Goal: Task Accomplishment & Management: Manage account settings

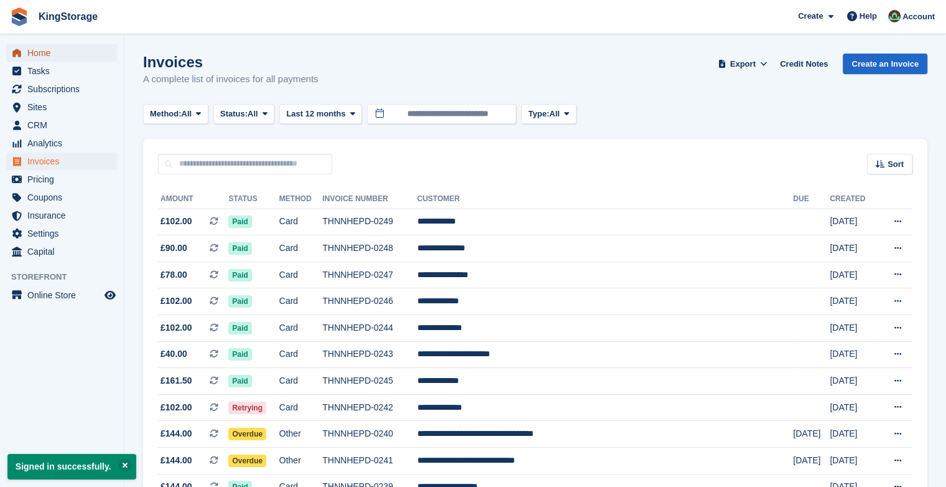
click at [45, 47] on span "Home" at bounding box center [64, 52] width 75 height 17
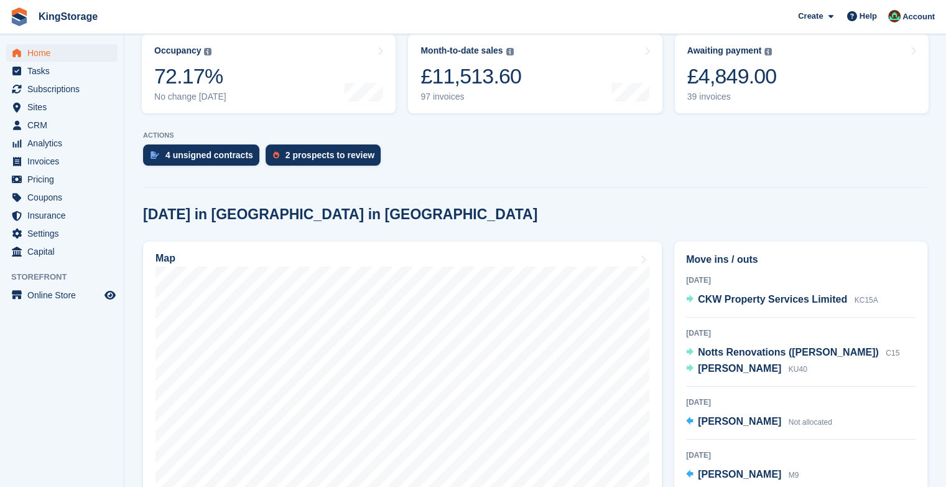
scroll to position [162, 0]
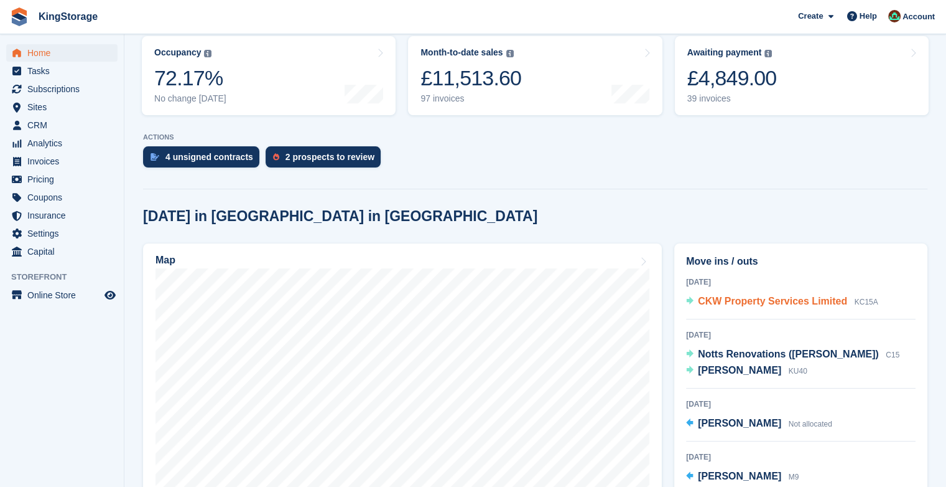
click at [762, 304] on span "CKW Property Services Limited" at bounding box center [772, 301] width 149 height 11
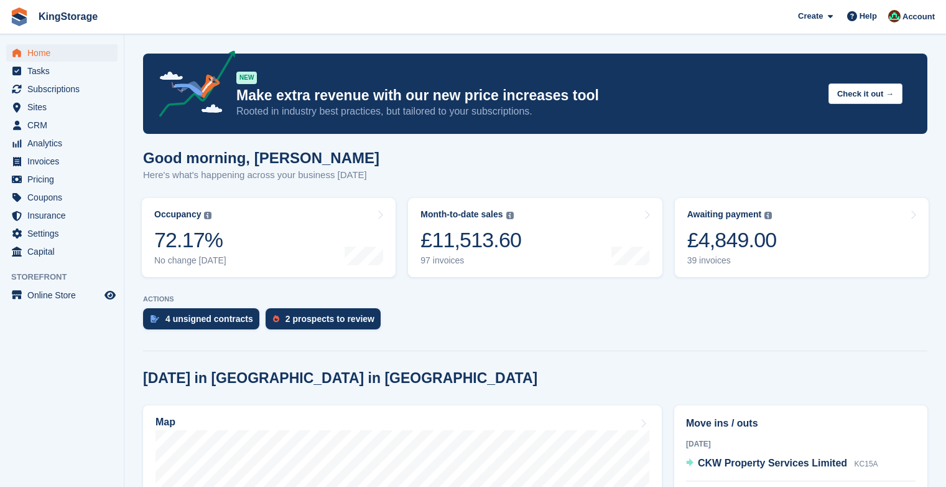
scroll to position [162, 0]
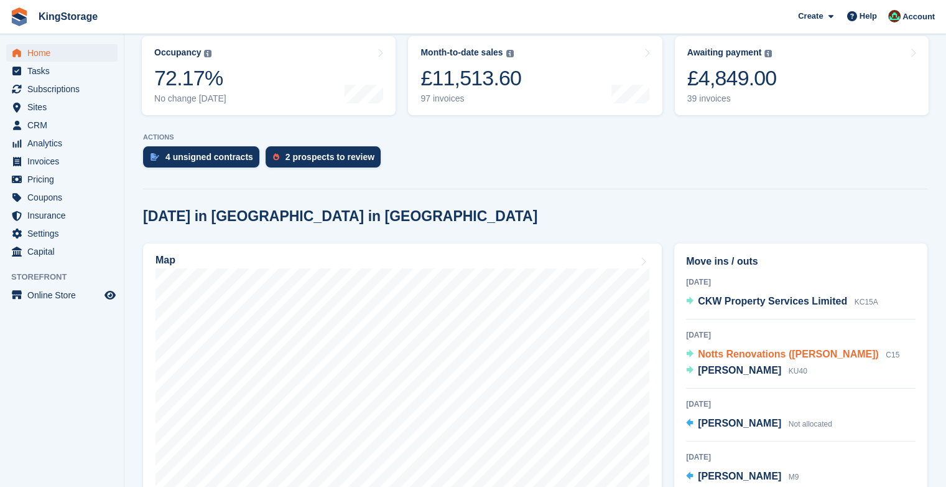
click at [814, 350] on span "Notts Renovations ([PERSON_NAME])" at bounding box center [788, 353] width 181 height 11
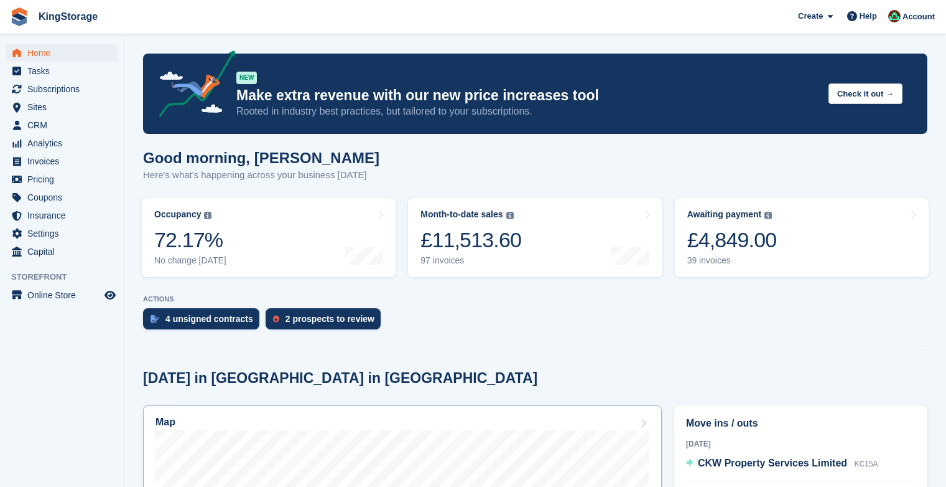
scroll to position [162, 0]
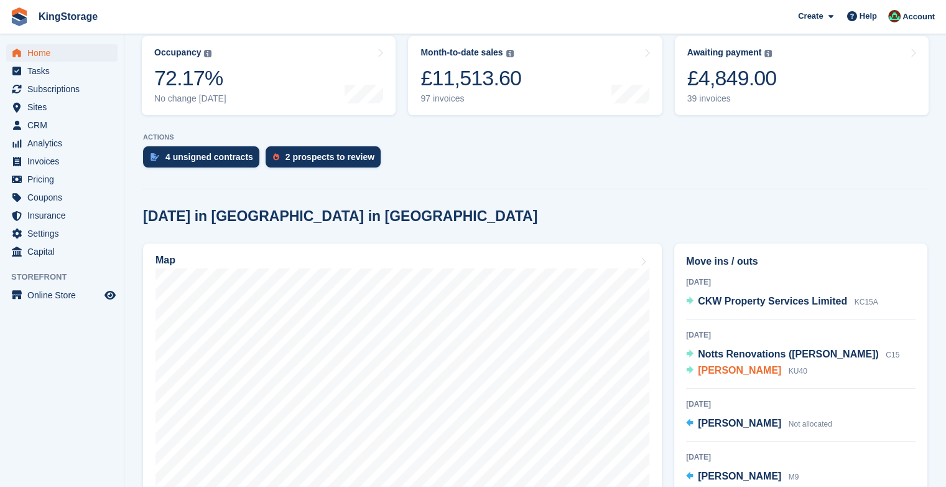
click at [722, 371] on span "Tom Kiddy" at bounding box center [739, 370] width 83 height 11
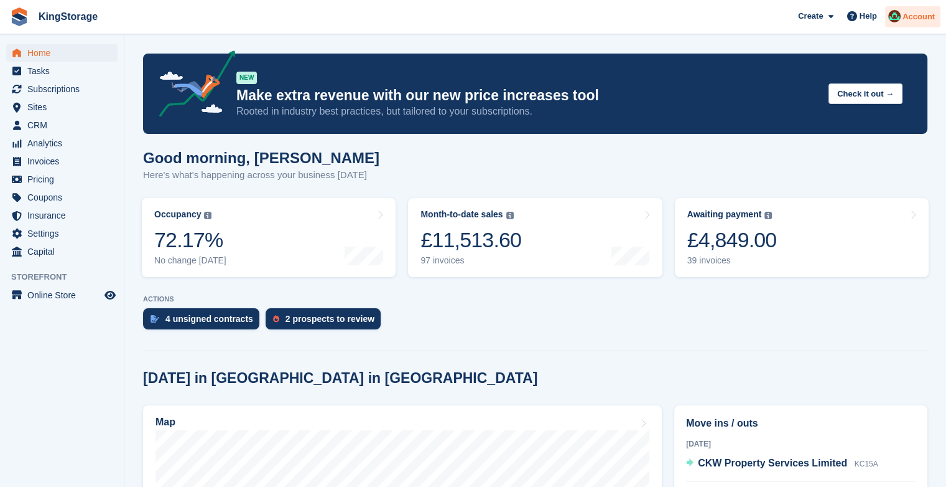
click at [908, 26] on div "Account" at bounding box center [912, 17] width 55 height 22
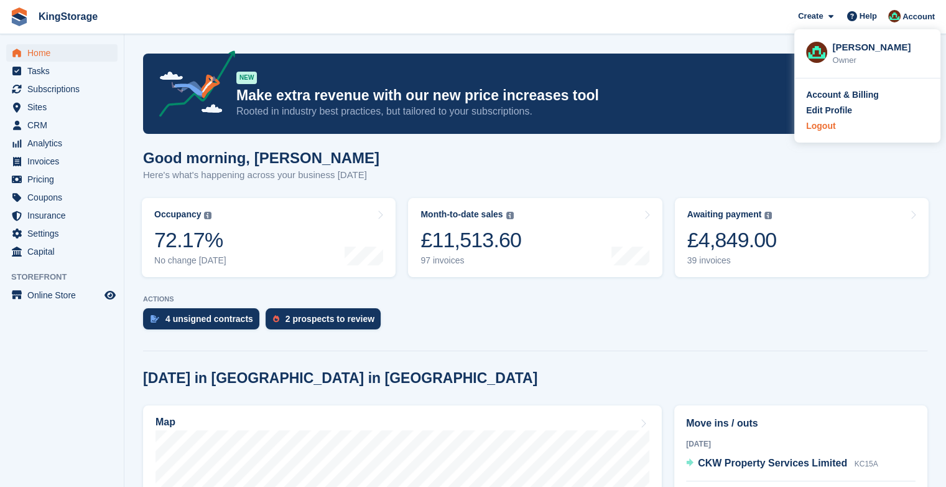
click at [815, 124] on div "Logout" at bounding box center [820, 125] width 29 height 13
